Goal: Find specific page/section: Find specific page/section

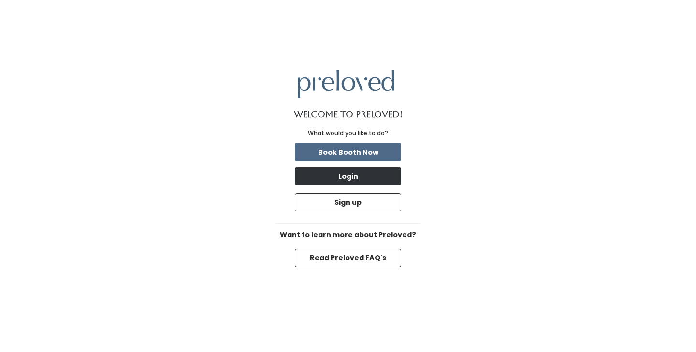
click at [325, 184] on button "Login" at bounding box center [348, 176] width 106 height 18
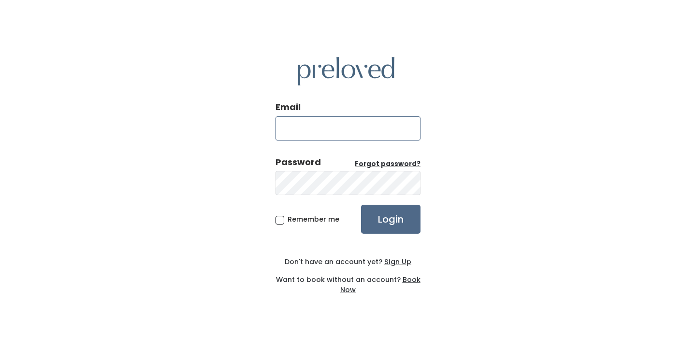
type input "[EMAIL_ADDRESS][DOMAIN_NAME]"
click at [390, 219] on input "Login" at bounding box center [390, 219] width 59 height 29
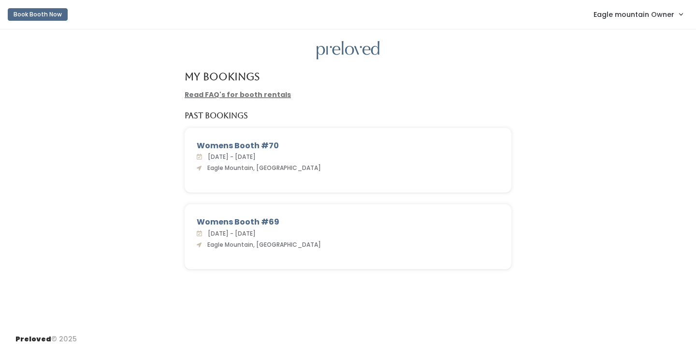
click at [643, 16] on span "Eagle mountain Owner" at bounding box center [633, 14] width 81 height 11
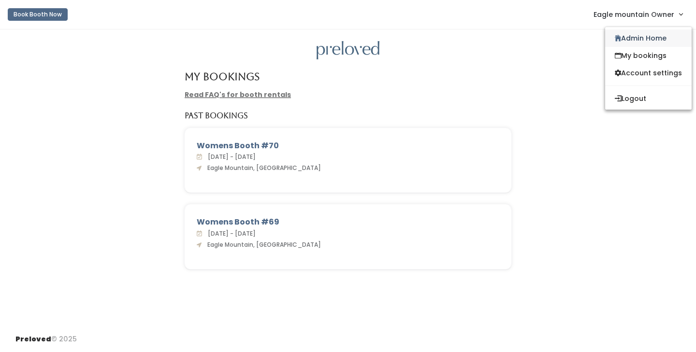
click at [636, 31] on link "Admin Home" at bounding box center [648, 37] width 86 height 17
